Goal: Find specific page/section: Find specific page/section

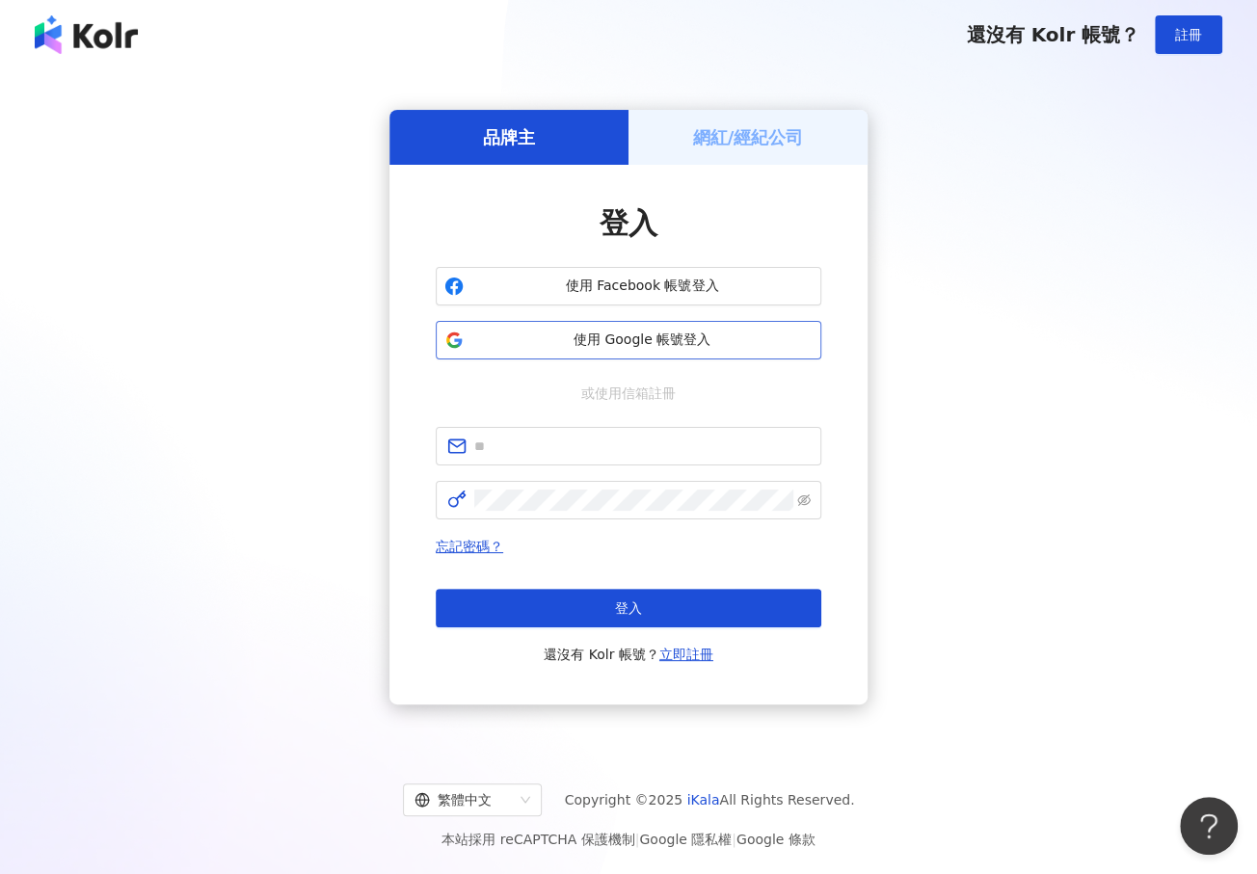
click at [670, 343] on span "使用 Google 帳號登入" at bounding box center [641, 340] width 341 height 19
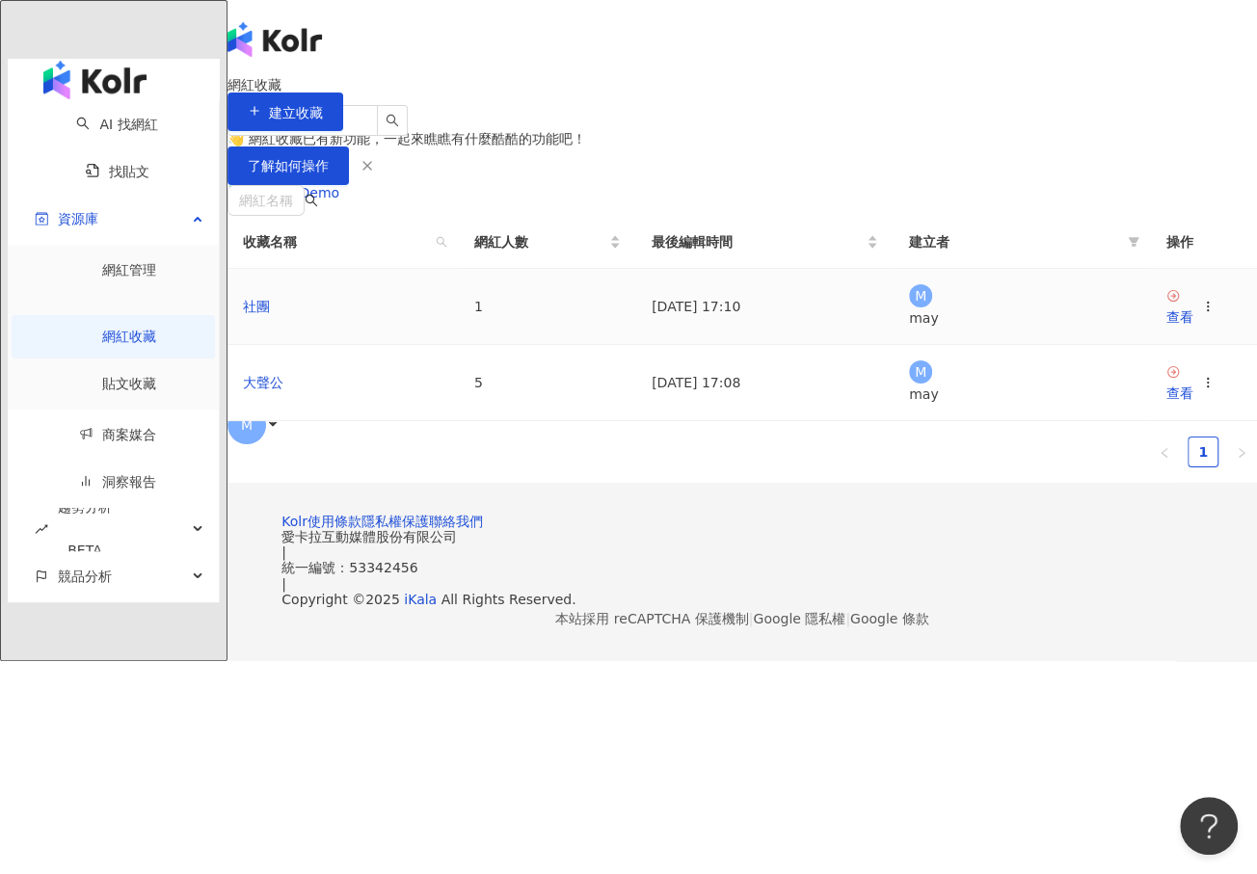
click at [377, 345] on td "社團" at bounding box center [342, 307] width 231 height 76
click at [1166, 328] on div "查看" at bounding box center [1179, 317] width 27 height 21
